Goal: Entertainment & Leisure: Consume media (video, audio)

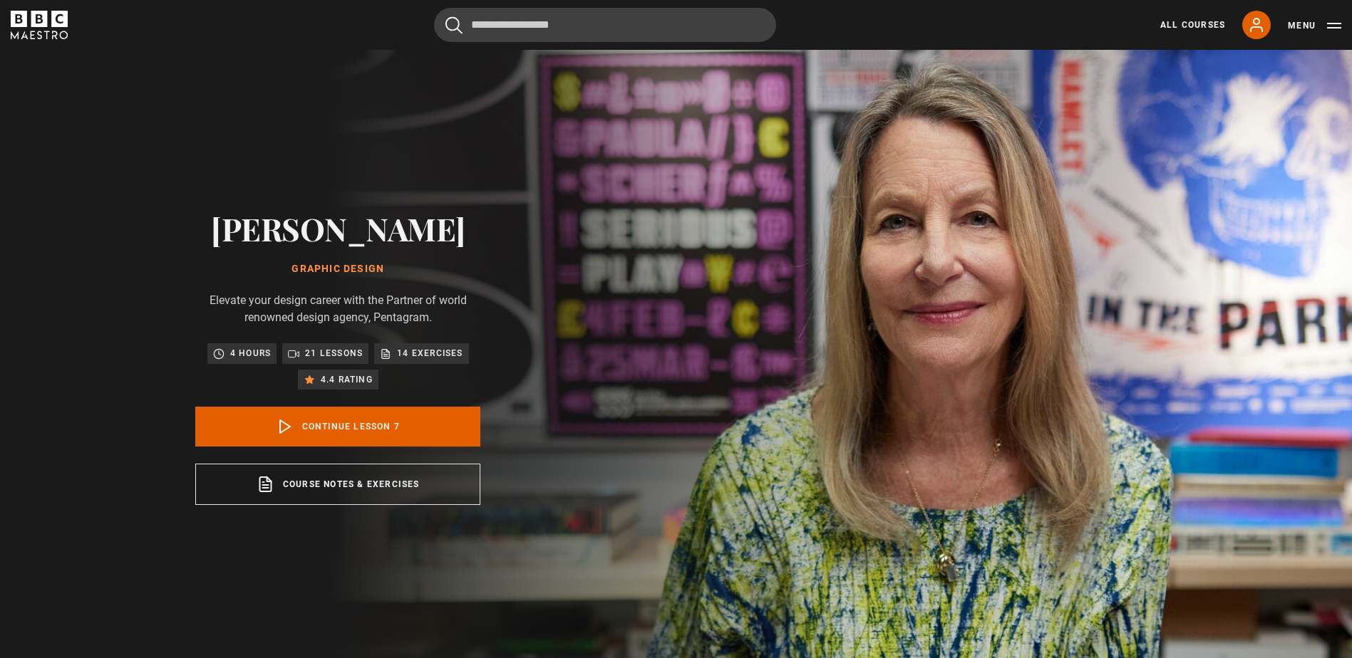
scroll to position [376, 0]
click at [320, 432] on link "Continue lesson 7" at bounding box center [337, 427] width 285 height 40
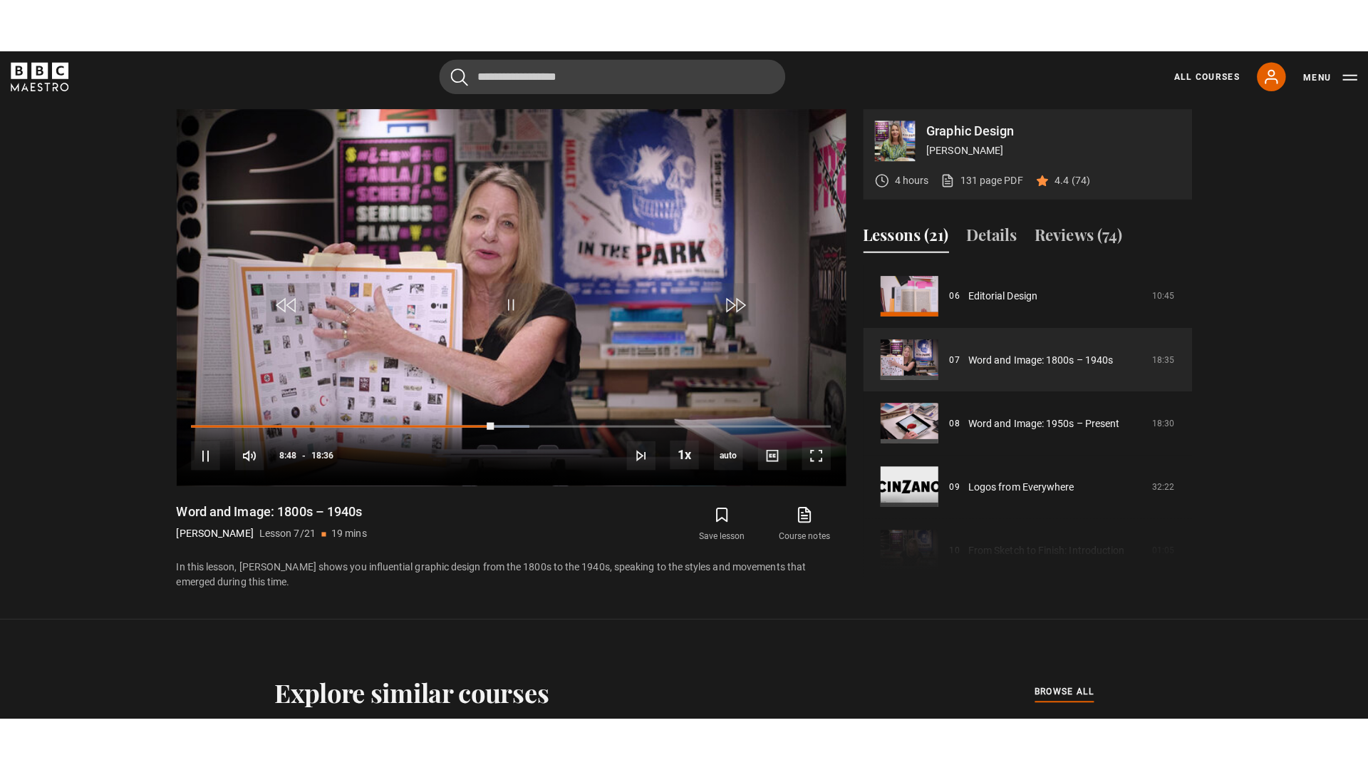
scroll to position [0, 0]
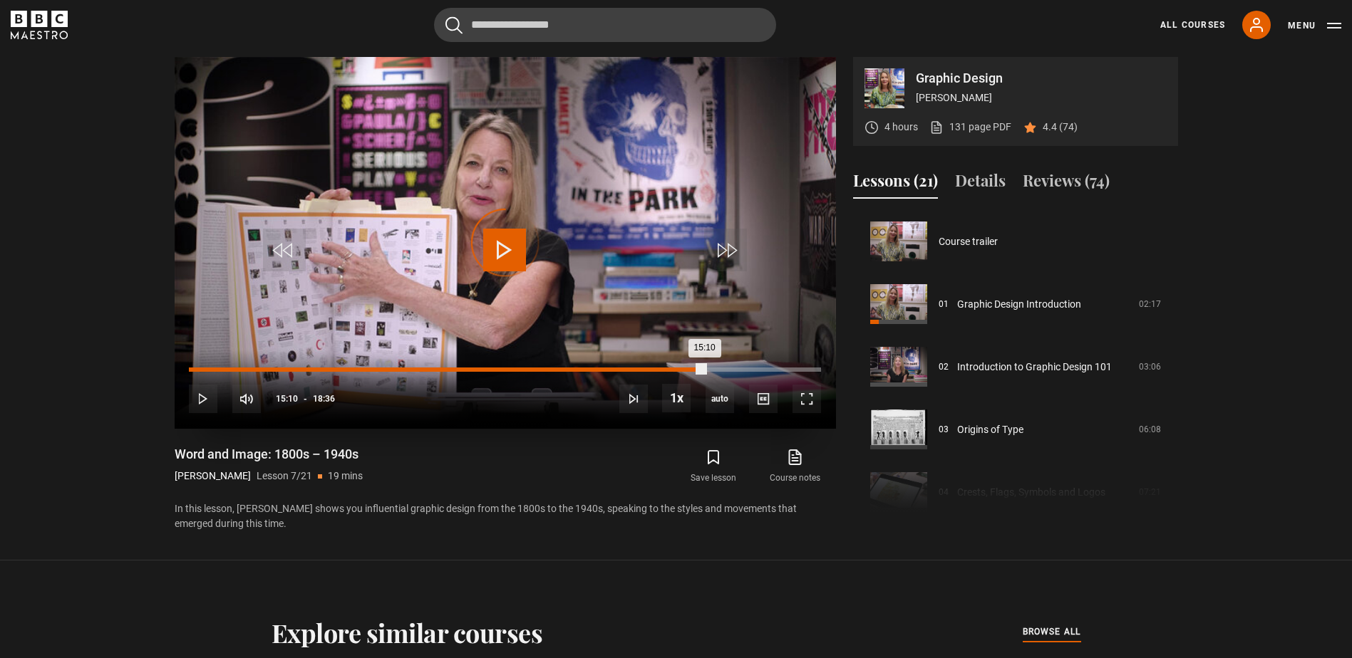
click at [704, 370] on div "Loaded : 53.32% 15:10 15:10" at bounding box center [504, 370] width 631 height 4
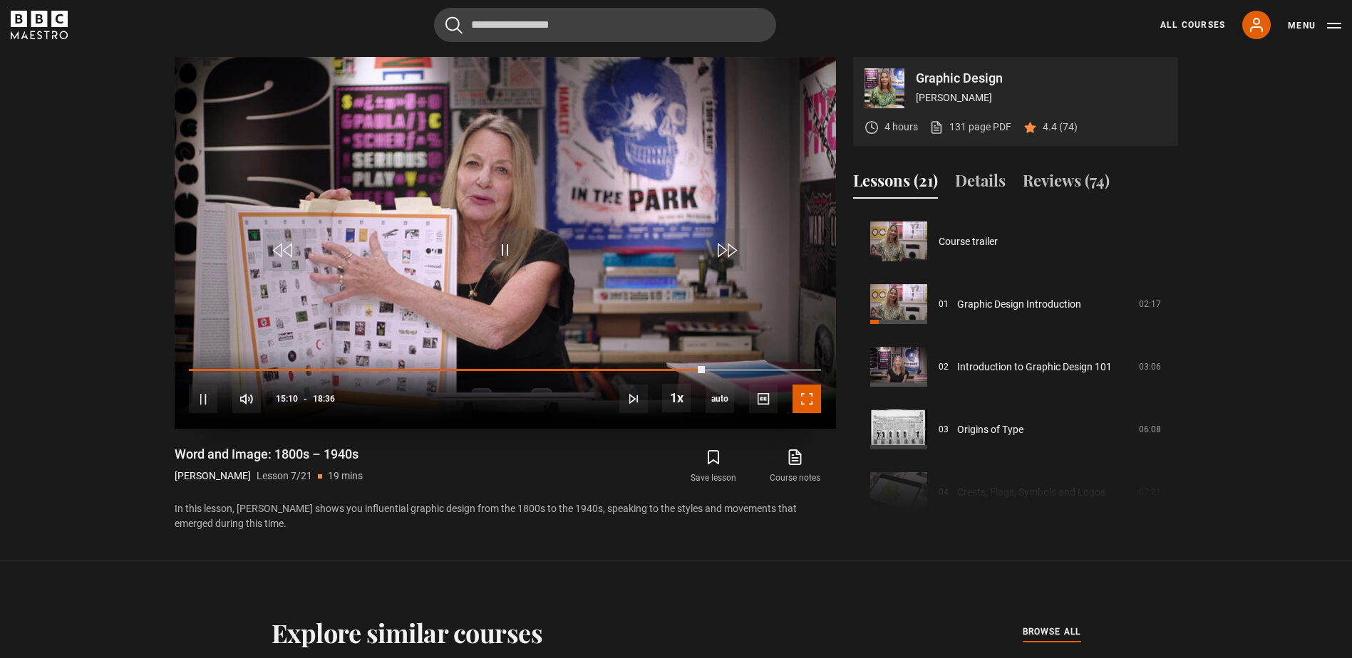
click at [811, 400] on span "Video Player" at bounding box center [806, 399] width 29 height 29
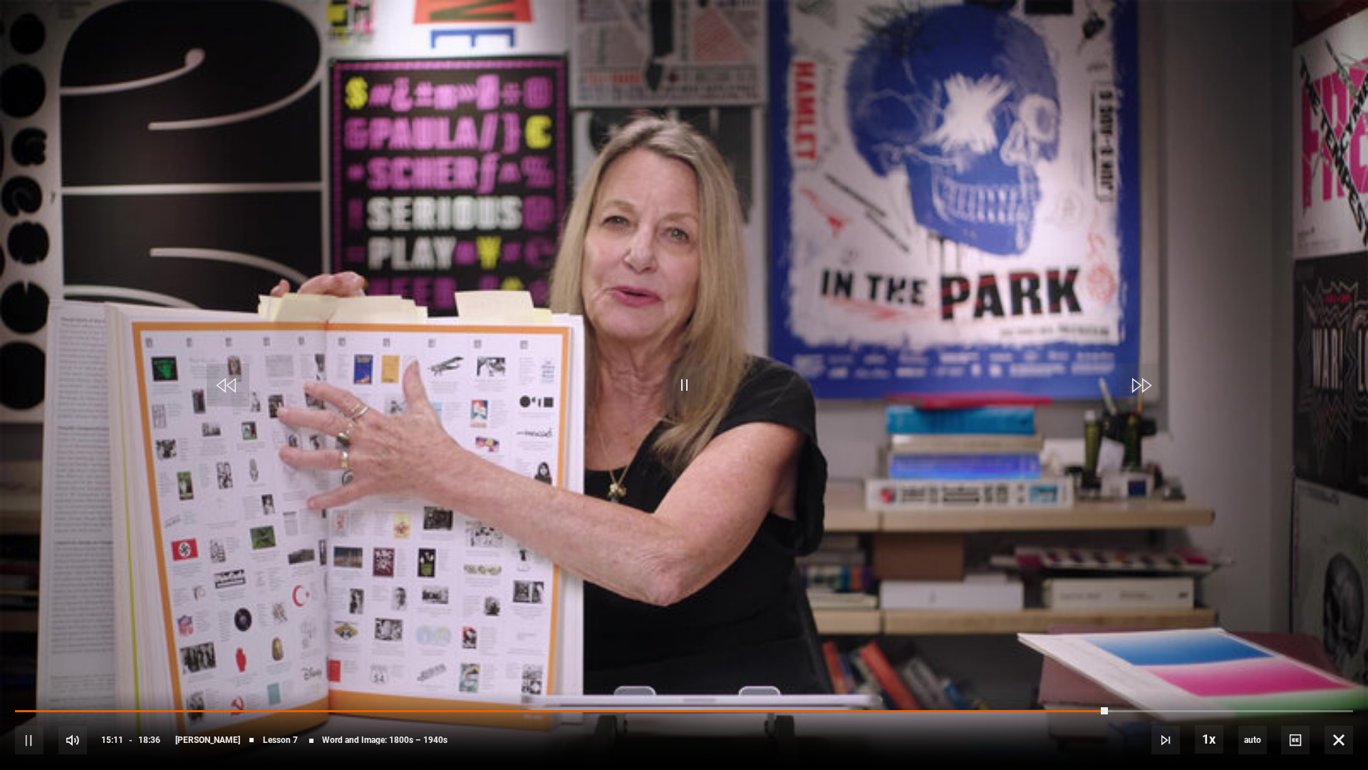
click at [758, 539] on video "Video Player" at bounding box center [684, 385] width 1368 height 770
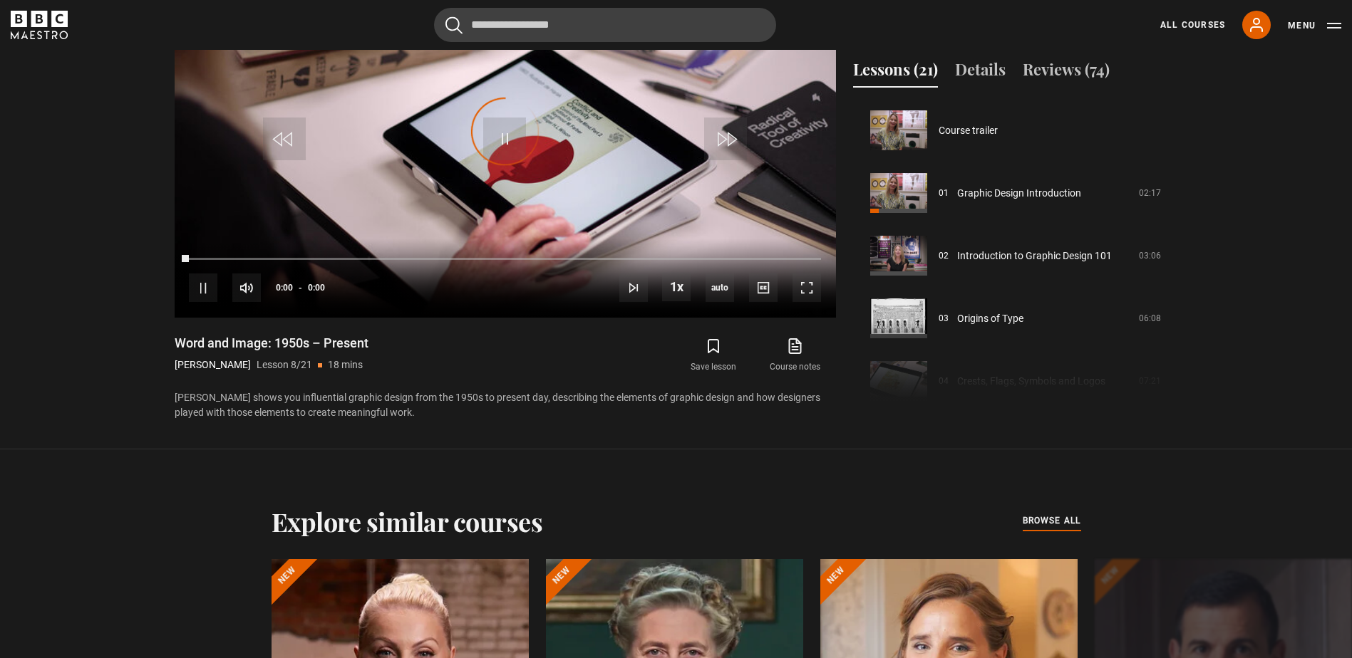
scroll to position [439, 0]
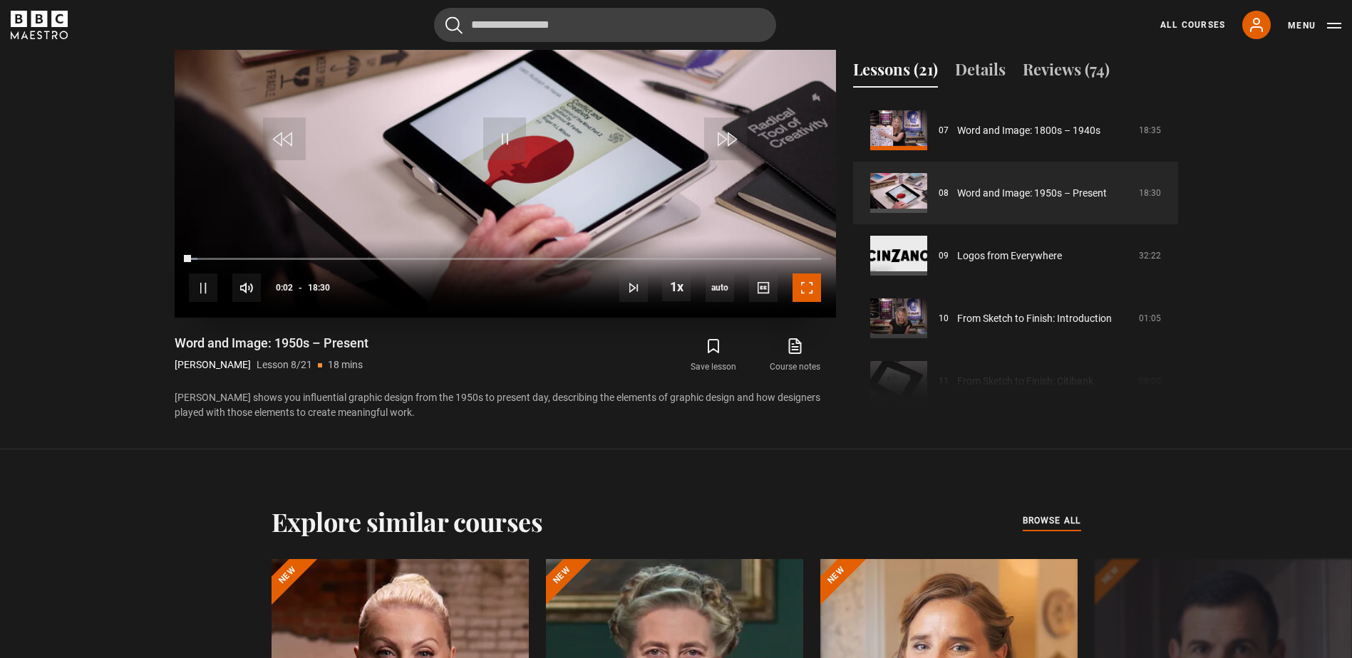
click at [808, 286] on span "Video Player" at bounding box center [806, 288] width 29 height 29
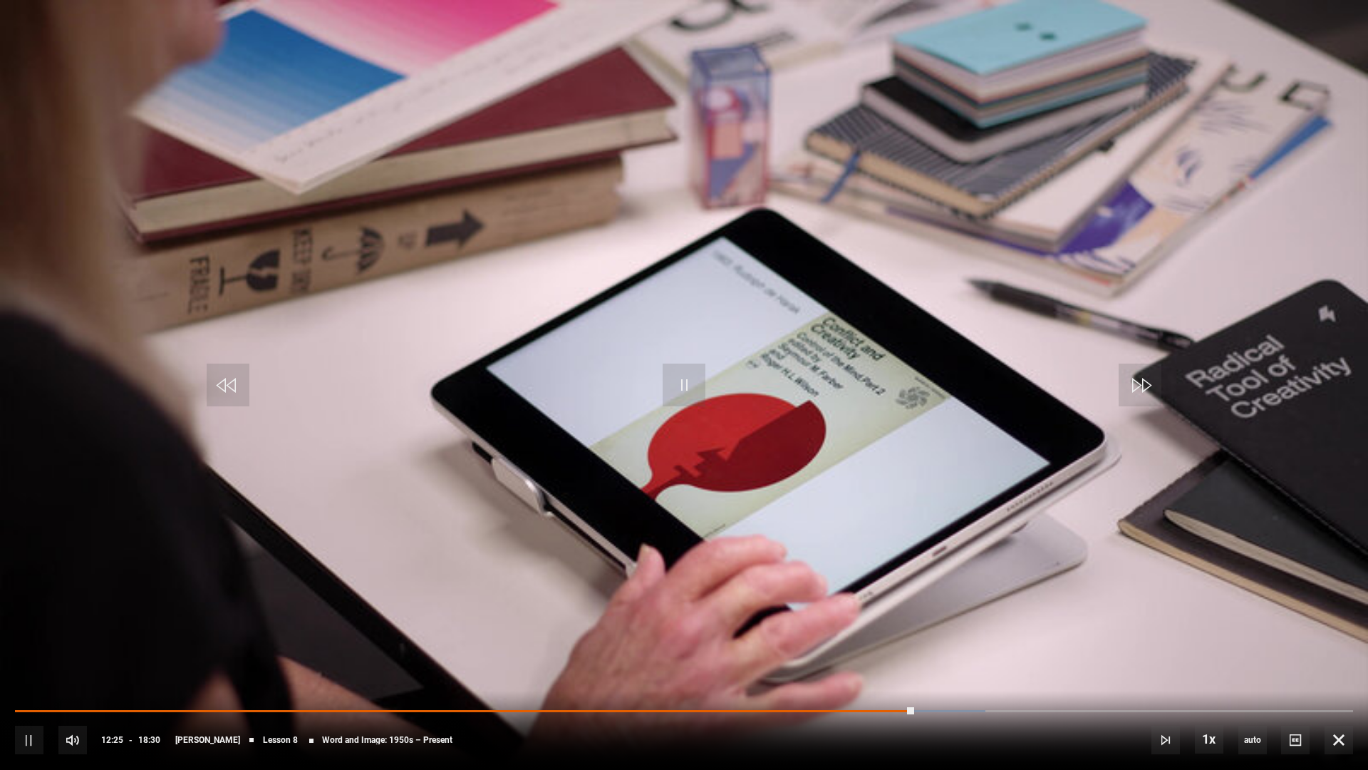
click at [401, 553] on video "Video Player" at bounding box center [684, 385] width 1368 height 770
